Goal: Transaction & Acquisition: Purchase product/service

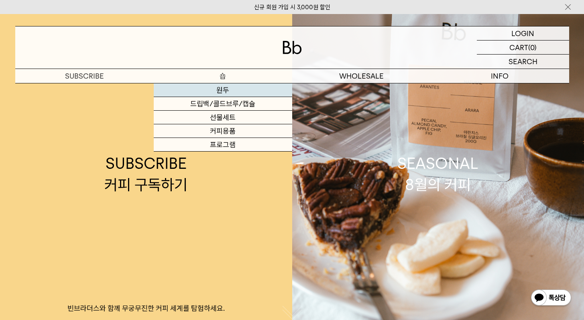
click at [202, 91] on link "원두" at bounding box center [223, 91] width 139 height 14
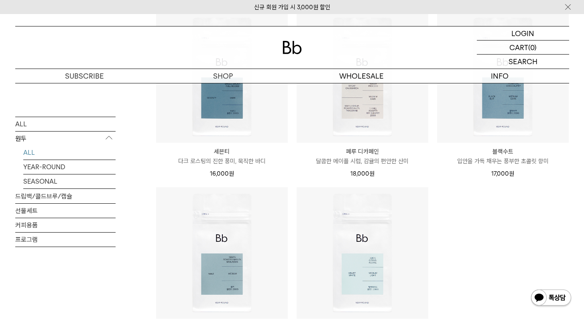
scroll to position [682, 0]
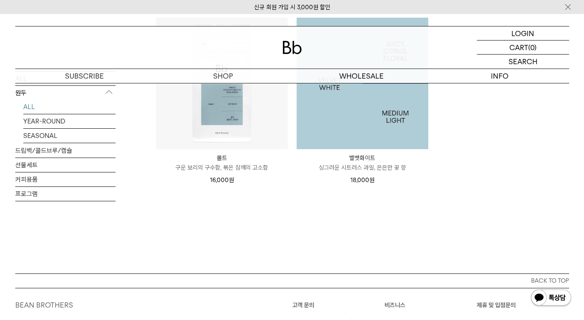
click at [346, 114] on img at bounding box center [363, 84] width 132 height 132
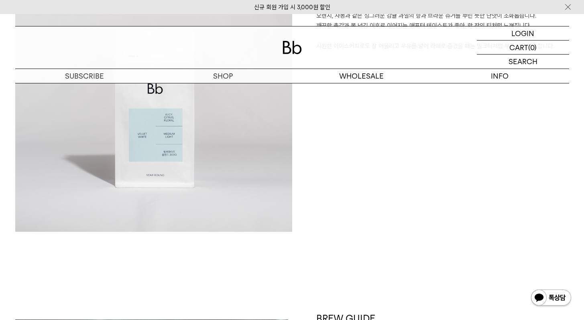
scroll to position [547, 0]
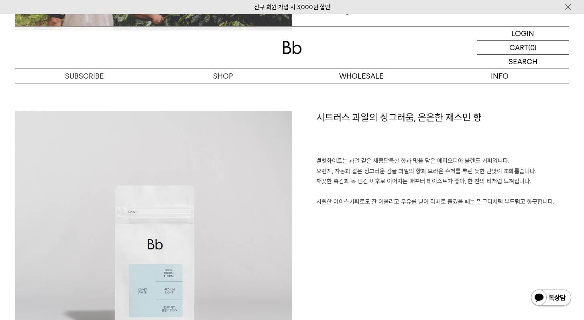
drag, startPoint x: 334, startPoint y: 152, endPoint x: 366, endPoint y: 211, distance: 67.0
click at [366, 211] on div "시트러스 과일의 싱그러움, 은은한 재스민 향 벨벳화이트는 과일 같은 새콤달콤한 향과 맛을 담은 에티오피아 블렌드 커피입니다. 오렌지, 자몽과 …" at bounding box center [430, 249] width 277 height 277
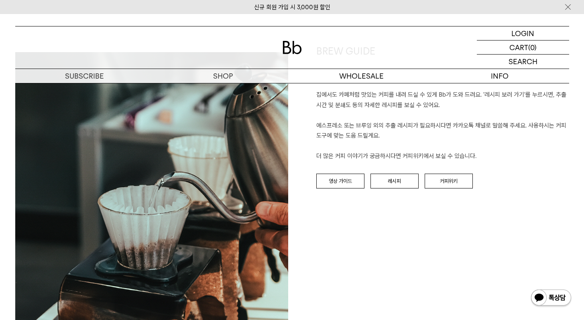
scroll to position [899, 0]
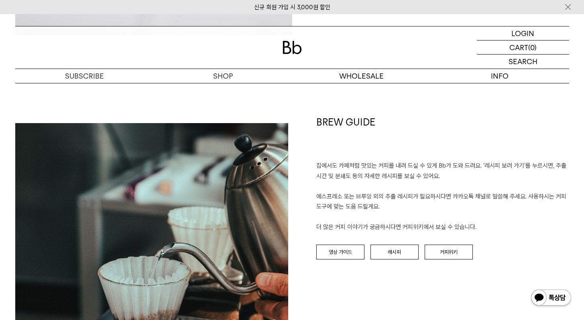
drag, startPoint x: 481, startPoint y: 229, endPoint x: 315, endPoint y: 152, distance: 182.9
click at [315, 152] on div "BREW GUIDE 집에서도 카페처럼 맛있는 커피를 내려 드실 ﻿수 있게 Bb가 도와 드려요. '레시피 보러 가기'를 누르시면, 추출 시간 및…" at bounding box center [430, 256] width 277 height 281
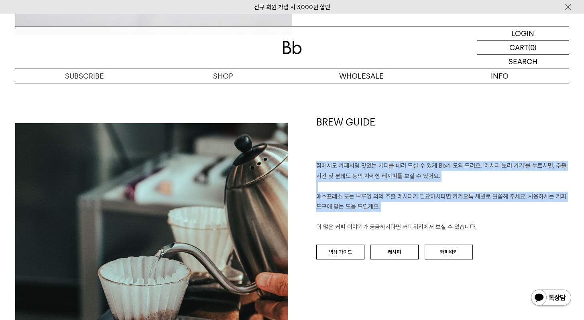
drag, startPoint x: 312, startPoint y: 159, endPoint x: 451, endPoint y: 222, distance: 153.3
click at [443, 221] on div "BREW GUIDE 집에서도 카페처럼 맛있는 커피를 내려 드실 ﻿수 있게 Bb가 도와 드려요. '레시피 보러 가기'를 누르시면, 추출 시간 및…" at bounding box center [430, 256] width 277 height 281
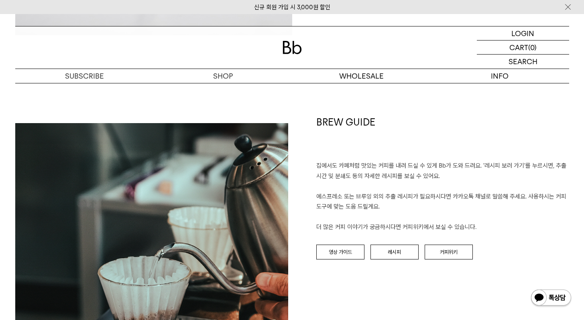
click at [456, 223] on p "집에서도 카페처럼 맛있는 커피를 내려 드실 ﻿수 있게 Bb가 도와 드려요. '레시피 보러 가기'를 누르시면, 추출 시간 및 분쇄도 등의 자세한…" at bounding box center [442, 197] width 253 height 72
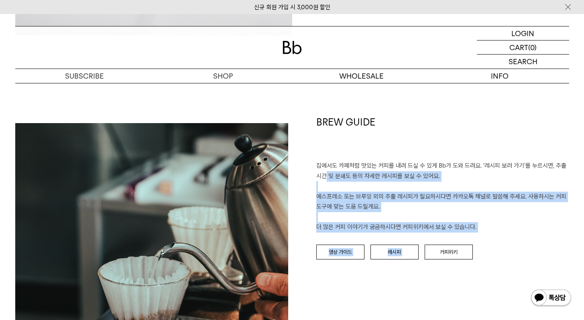
drag, startPoint x: 480, startPoint y: 231, endPoint x: 326, endPoint y: 170, distance: 165.7
click at [326, 171] on div "BREW GUIDE 집에서도 카페처럼 맛있는 커피를 내려 드실 ﻿수 있게 Bb가 도와 드려요. '레시피 보러 가기'를 누르시면, 추출 시간 및…" at bounding box center [430, 256] width 277 height 281
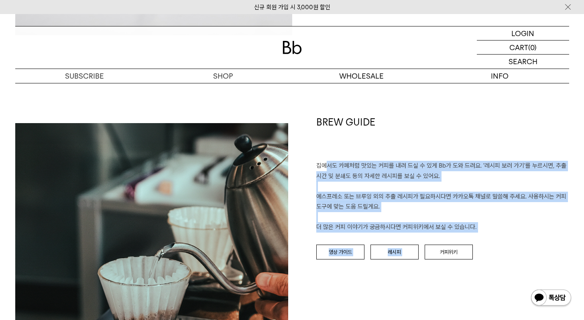
click at [326, 170] on p "집에서도 카페처럼 맛있는 커피를 내려 드실 ﻿수 있게 Bb가 도와 드려요. '레시피 보러 가기'를 누르시면, 추출 시간 및 분쇄도 등의 자세한…" at bounding box center [442, 197] width 253 height 72
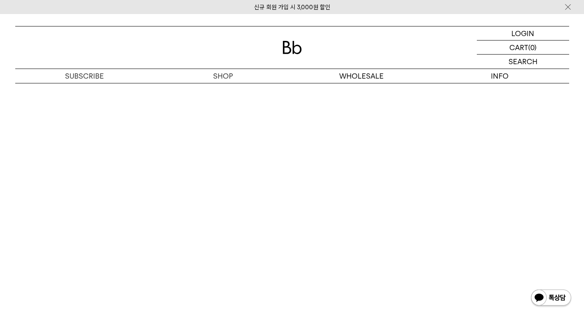
scroll to position [0, 0]
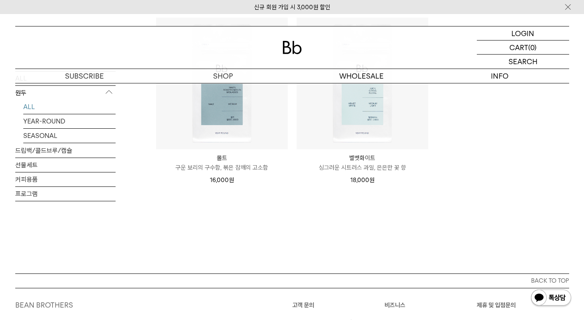
click at [292, 136] on li "몰트 Malt 구운 보리의 구수함, 볶은 참깨의 고소함 16,000 원" at bounding box center [222, 105] width 141 height 176
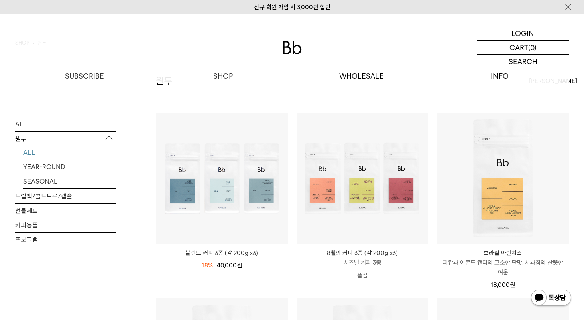
scroll to position [128, 0]
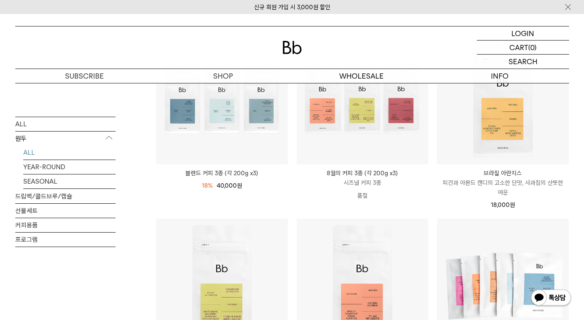
click at [431, 155] on li "SOLD OUT 8월의 커피 3종 (각 200g x3) 시즈널 커피 3종 품절" at bounding box center [362, 126] width 141 height 186
click at [433, 110] on li "브라질 아란치스 [GEOGRAPHIC_DATA] ARANTES 피칸과 아몬드 캔디의 고소한 단맛, 사과칩의 산뜻한 여운 18,000 원" at bounding box center [503, 126] width 141 height 186
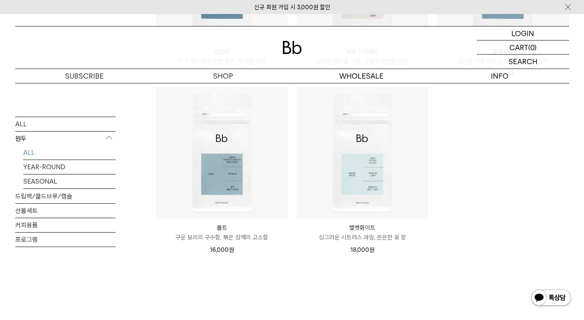
scroll to position [662, 0]
